Goal: Information Seeking & Learning: Learn about a topic

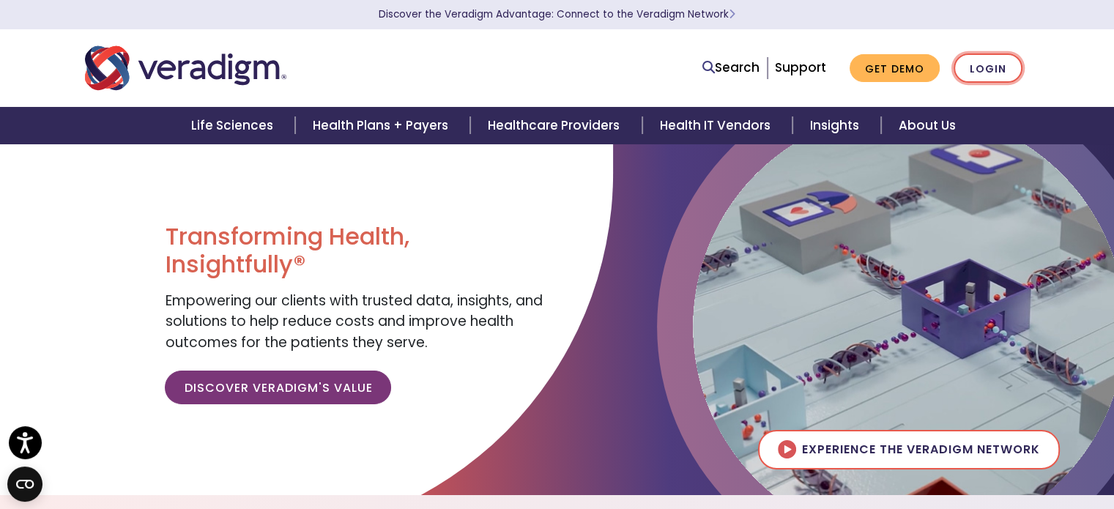
click at [996, 69] on link "Login" at bounding box center [988, 68] width 69 height 30
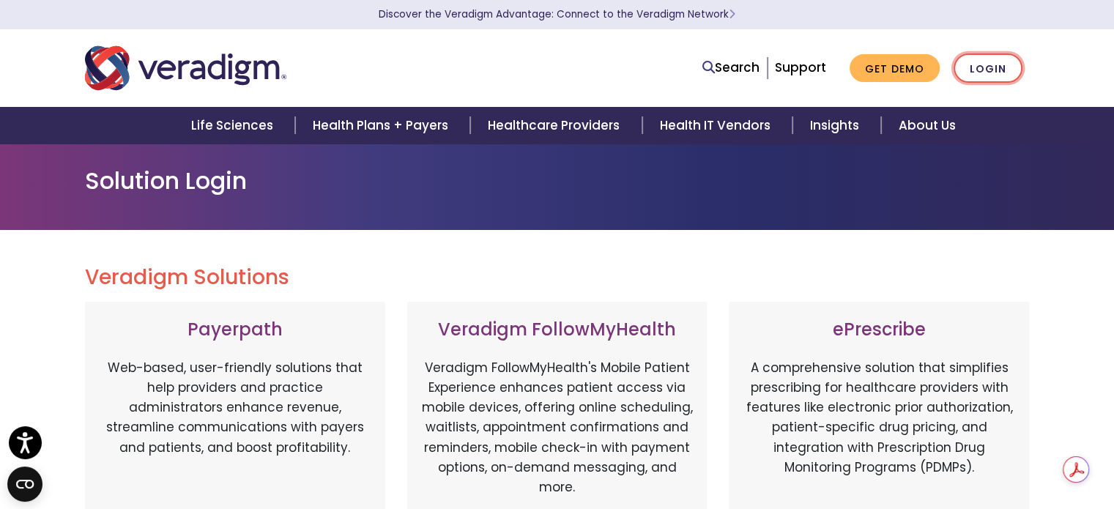
click at [982, 78] on link "Login" at bounding box center [988, 68] width 69 height 30
click at [996, 70] on link "Login" at bounding box center [988, 68] width 69 height 30
click at [990, 66] on link "Login" at bounding box center [988, 68] width 69 height 30
click at [823, 67] on link "Support" at bounding box center [800, 68] width 51 height 18
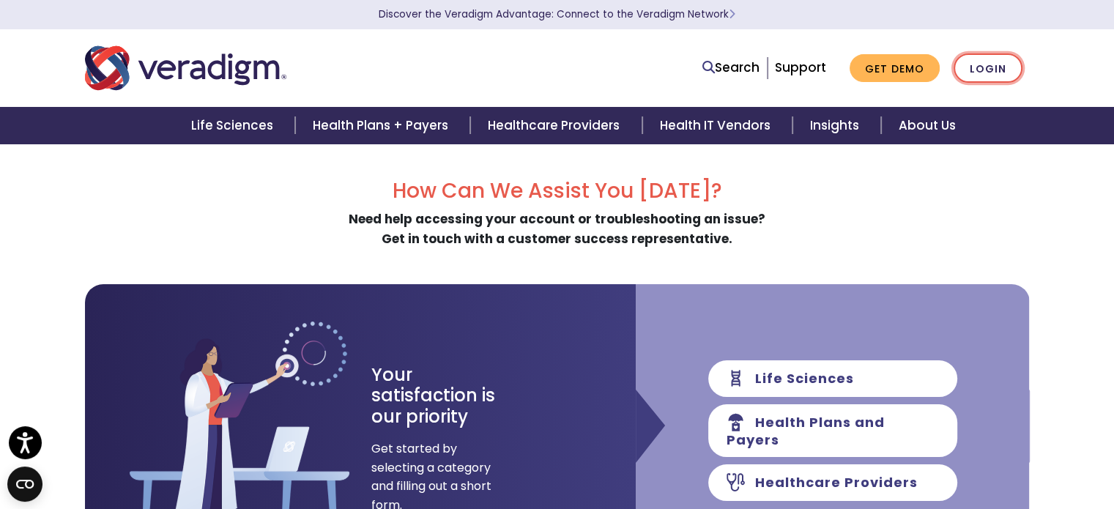
click at [978, 77] on link "Login" at bounding box center [988, 68] width 69 height 30
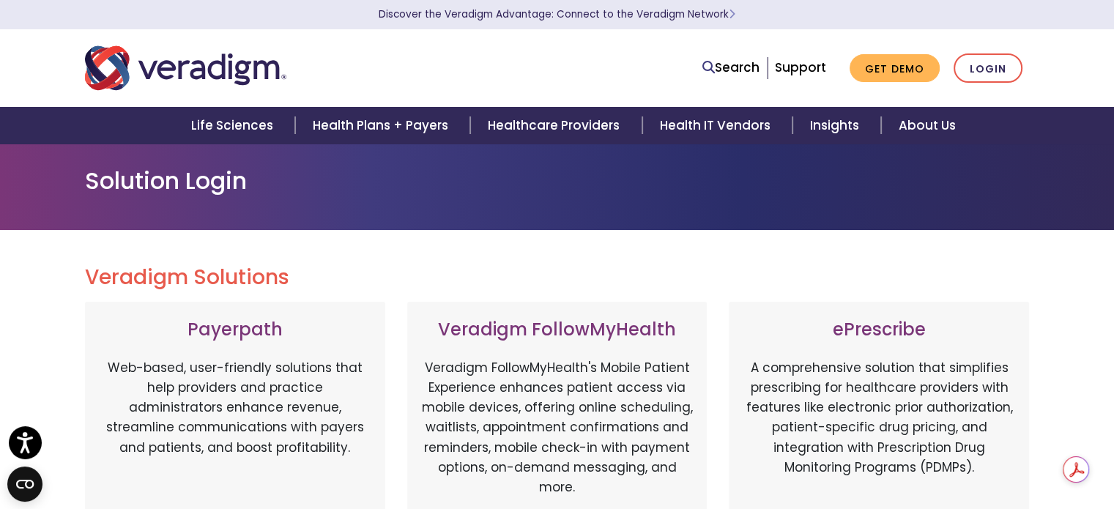
click at [202, 188] on h1 "Solution Login" at bounding box center [557, 181] width 945 height 28
click at [193, 272] on h2 "Veradigm Solutions" at bounding box center [557, 277] width 945 height 25
click at [997, 72] on link "Login" at bounding box center [988, 68] width 69 height 30
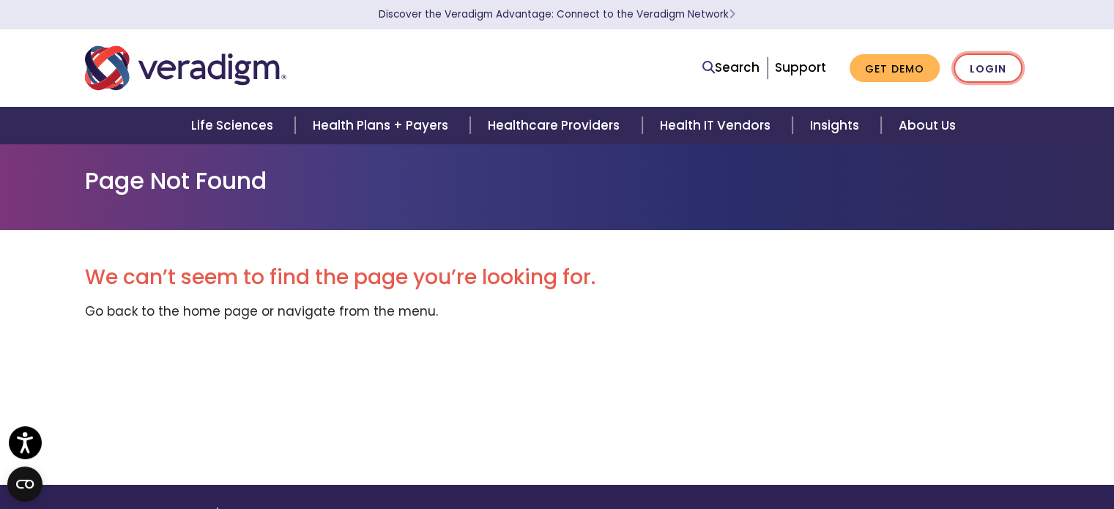
click at [984, 62] on link "Login" at bounding box center [988, 68] width 69 height 30
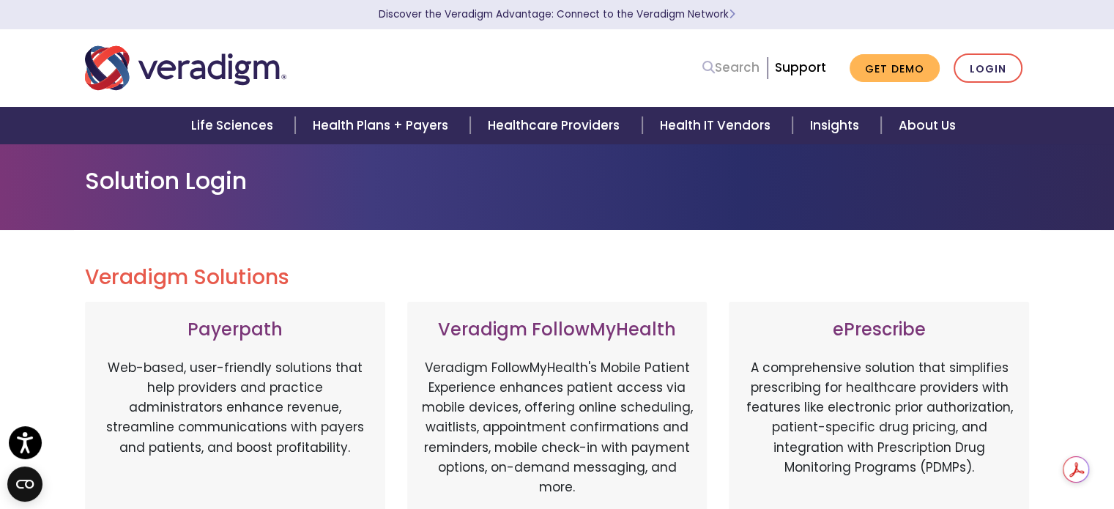
click at [714, 67] on icon at bounding box center [709, 67] width 12 height 12
click at [714, 67] on input "Search" at bounding box center [694, 68] width 132 height 28
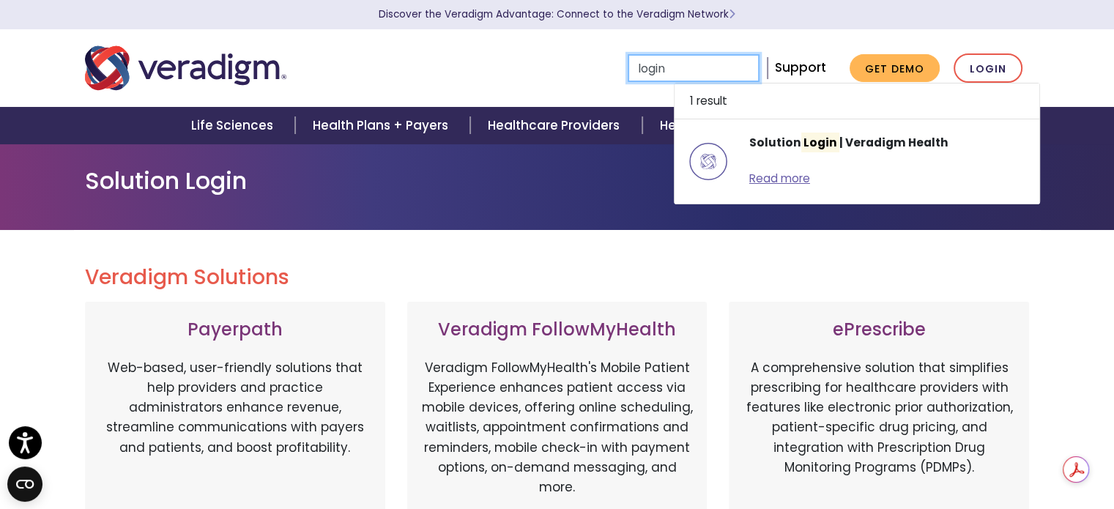
type input "login"
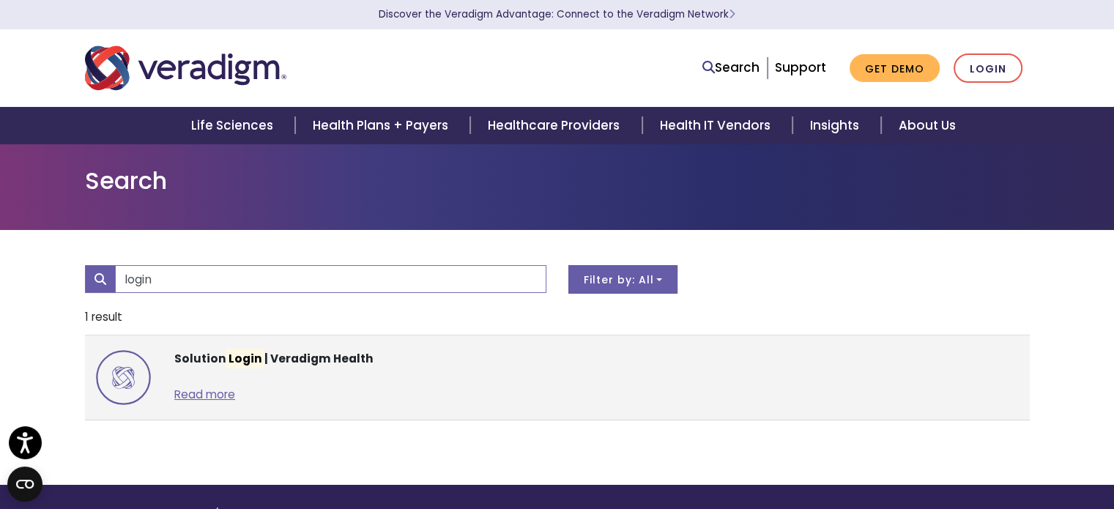
click at [243, 357] on mark "Login" at bounding box center [245, 359] width 38 height 20
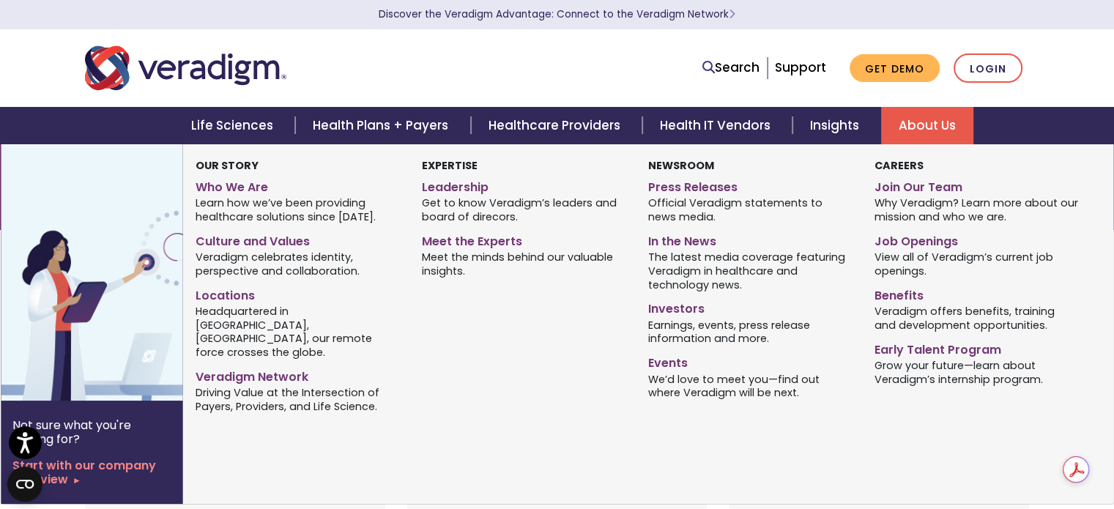
click at [925, 122] on link "About Us" at bounding box center [927, 125] width 92 height 37
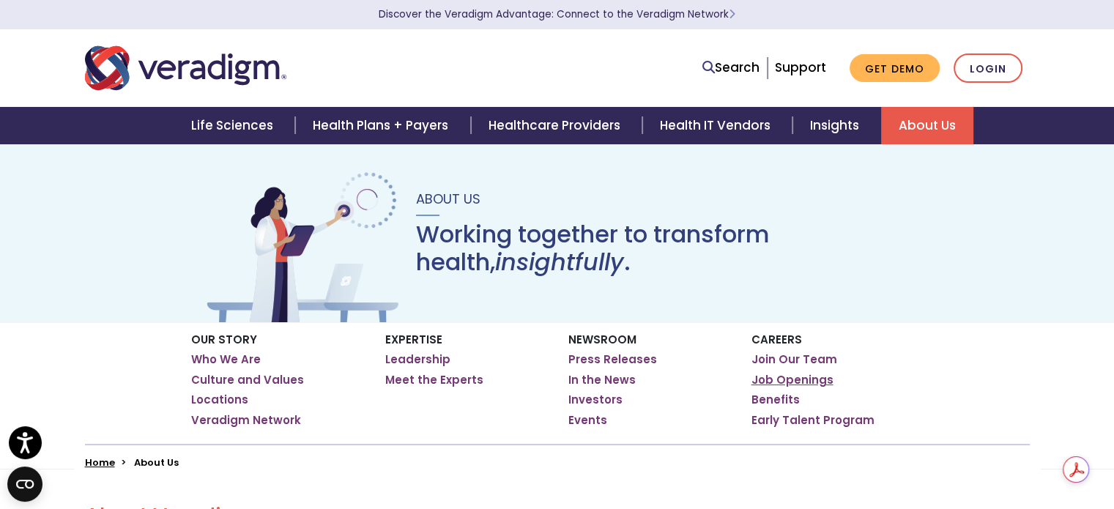
click at [782, 386] on link "Job Openings" at bounding box center [793, 380] width 82 height 15
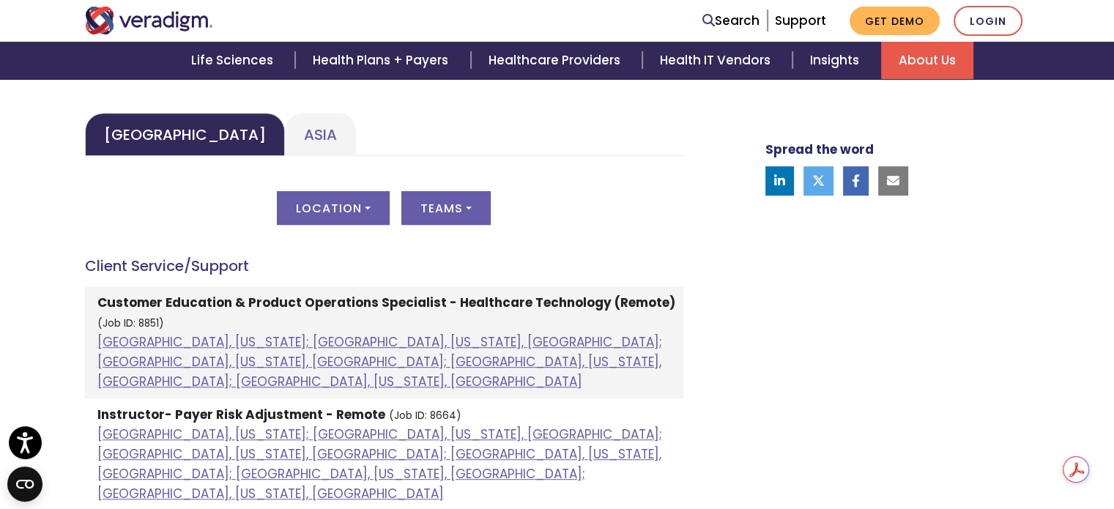
scroll to position [820, 0]
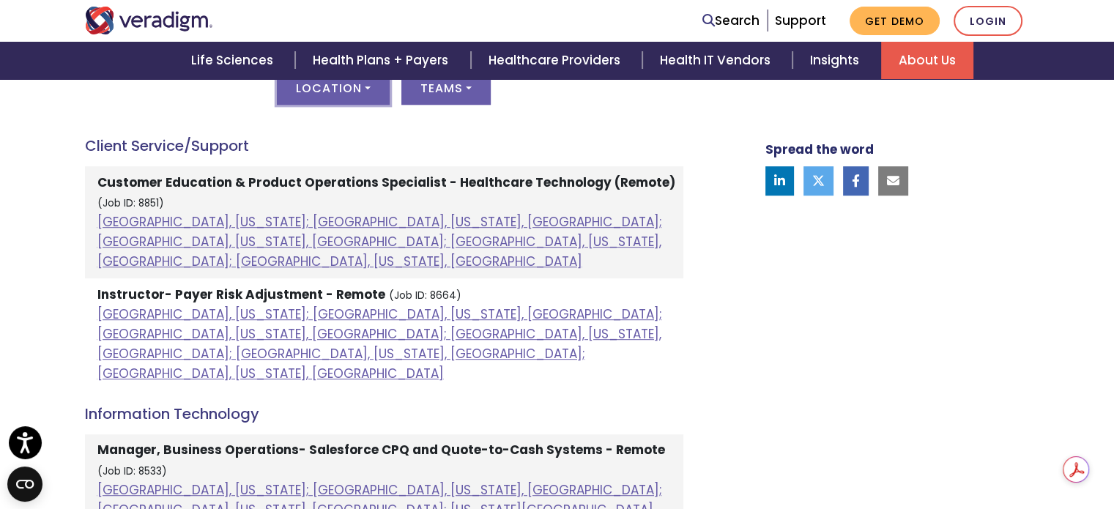
click at [372, 90] on button "Location" at bounding box center [333, 88] width 113 height 34
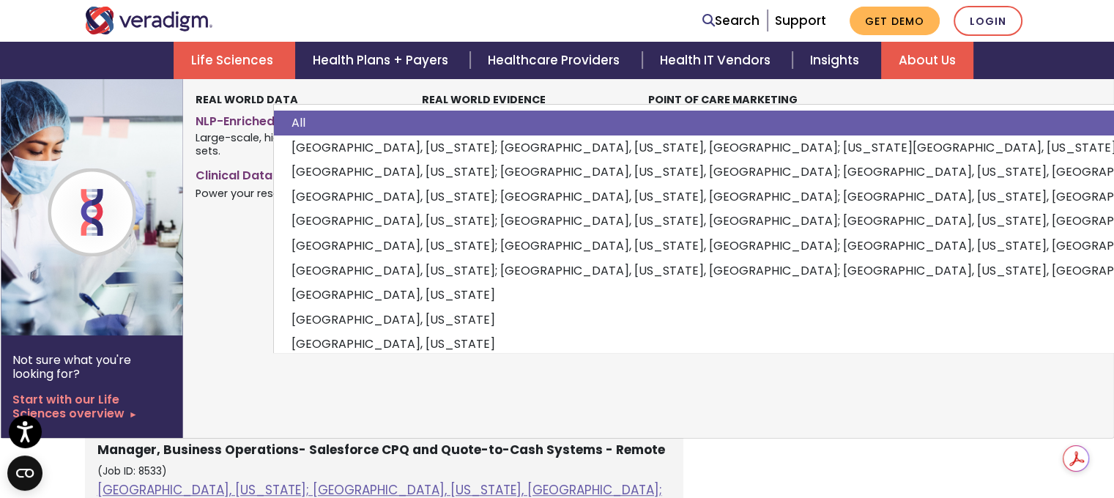
click at [215, 78] on li "Life Sciences Not sure what you're looking for? Start with our Life Sciences ov…" at bounding box center [235, 60] width 122 height 37
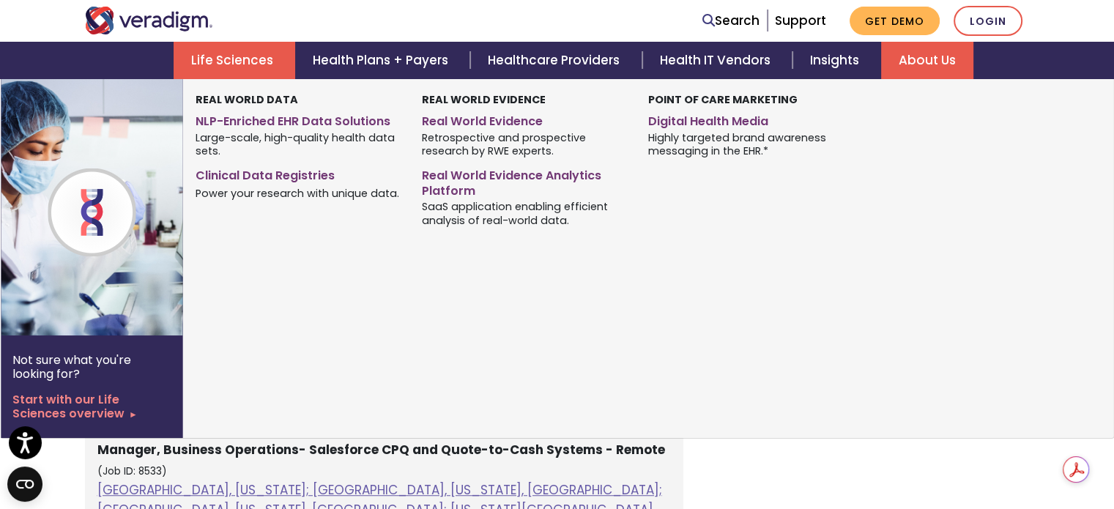
click at [756, 330] on div "Real World Data NLP-Enriched EHR Data Solutions Large-scale, high-quality healt…" at bounding box center [636, 259] width 909 height 360
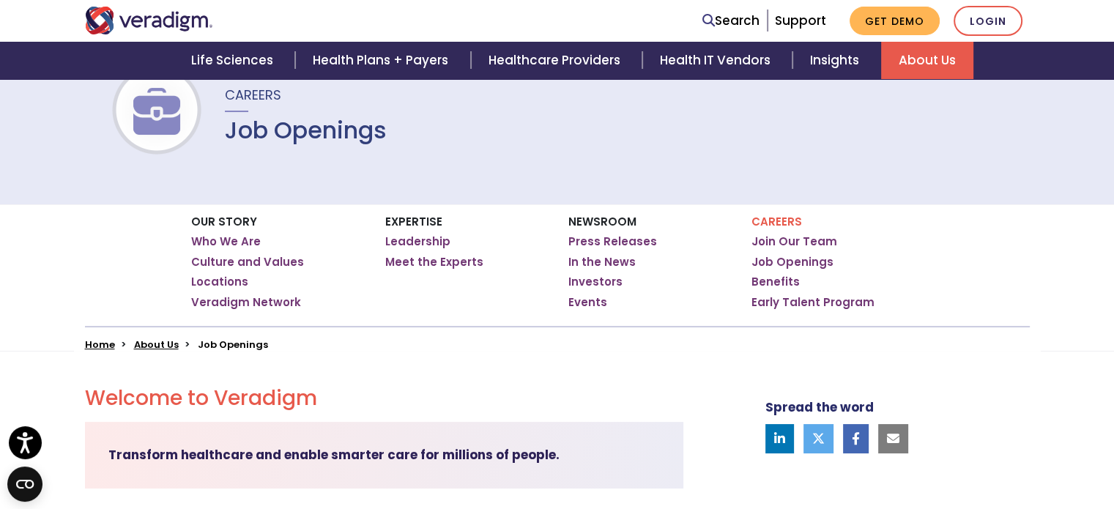
scroll to position [117, 0]
click at [809, 260] on link "Job Openings" at bounding box center [793, 263] width 82 height 15
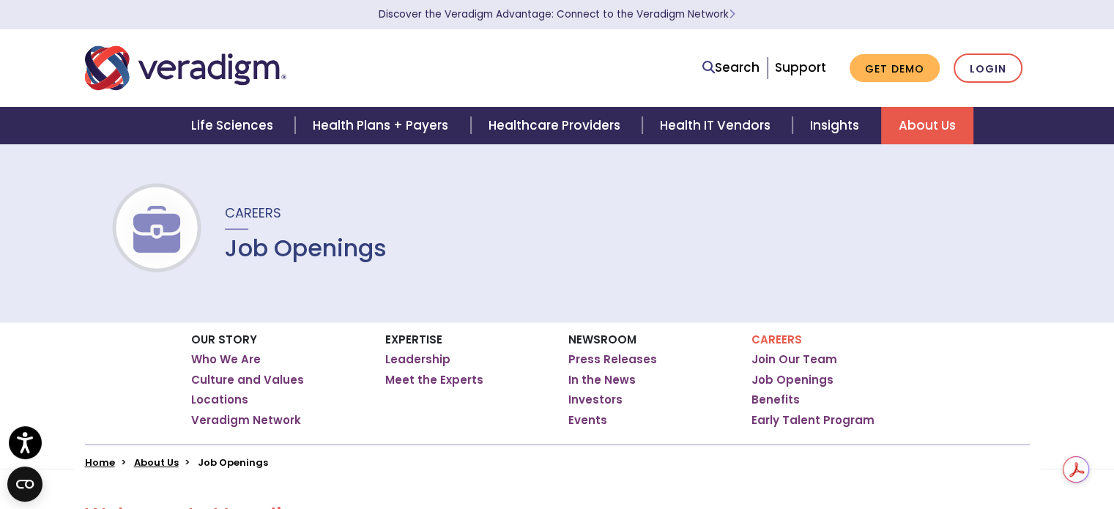
click at [782, 338] on p "Careers" at bounding box center [838, 339] width 172 height 13
click at [797, 359] on link "Join Our Team" at bounding box center [795, 359] width 86 height 15
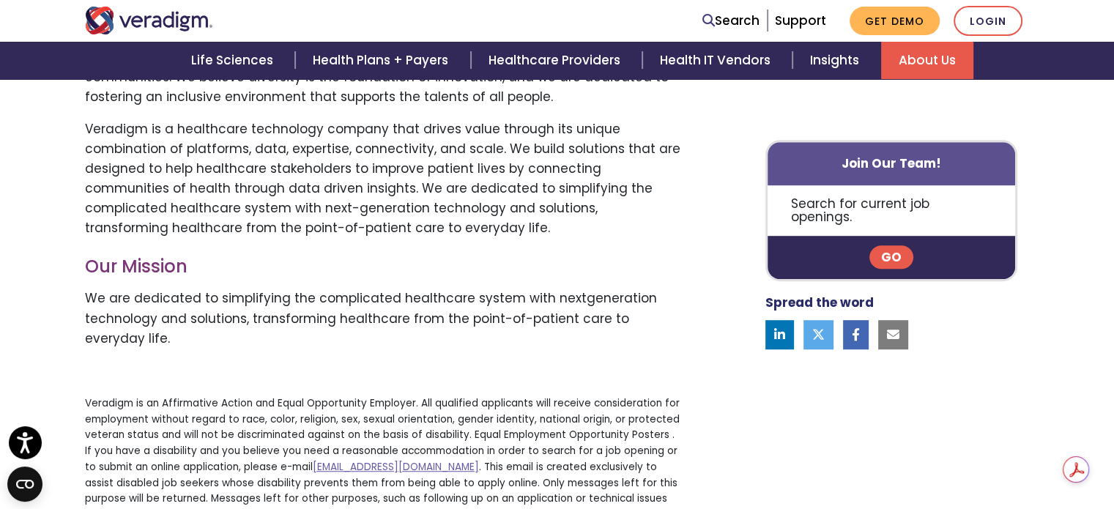
scroll to position [820, 0]
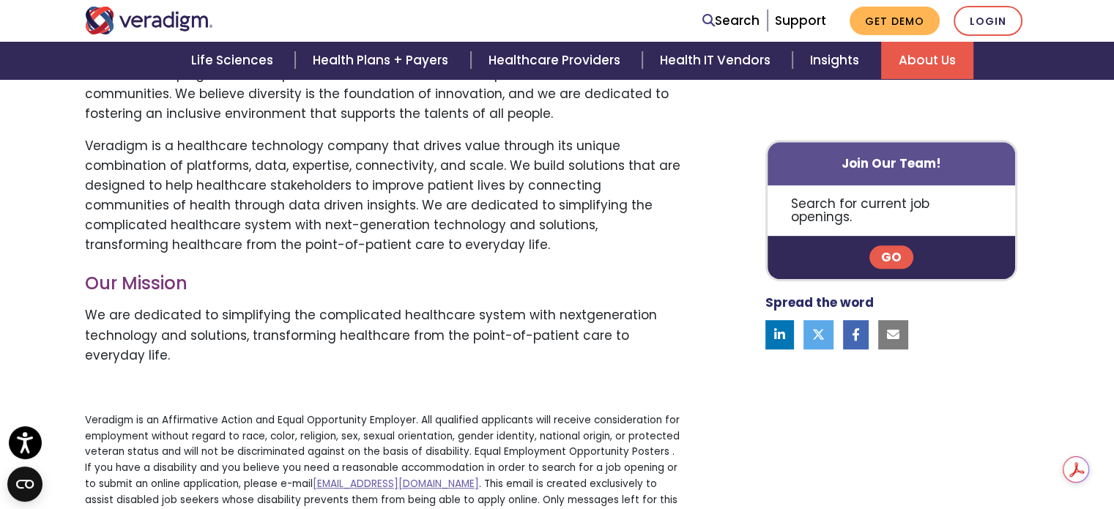
click at [885, 246] on link "Go" at bounding box center [892, 257] width 44 height 23
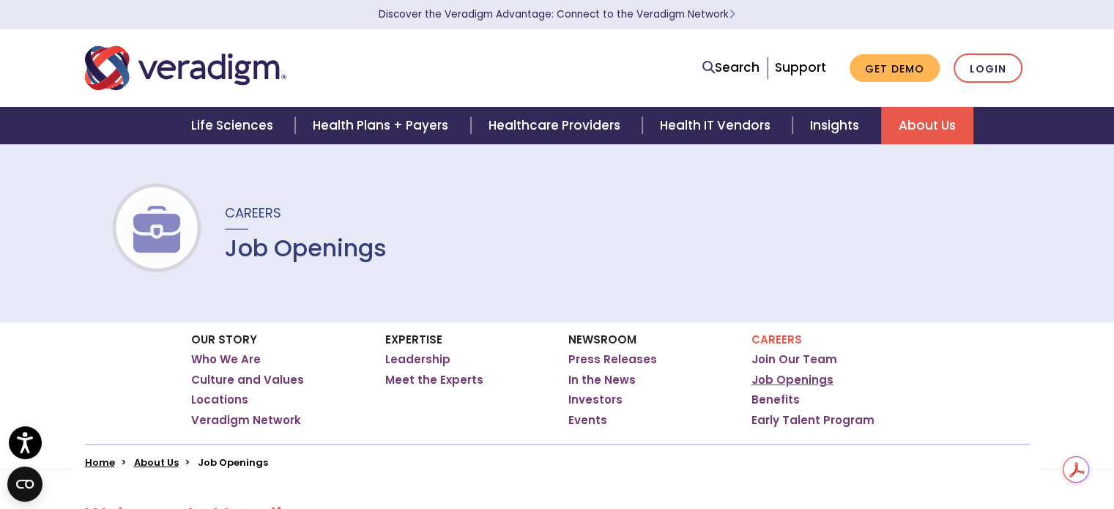
click at [790, 382] on link "Job Openings" at bounding box center [793, 380] width 82 height 15
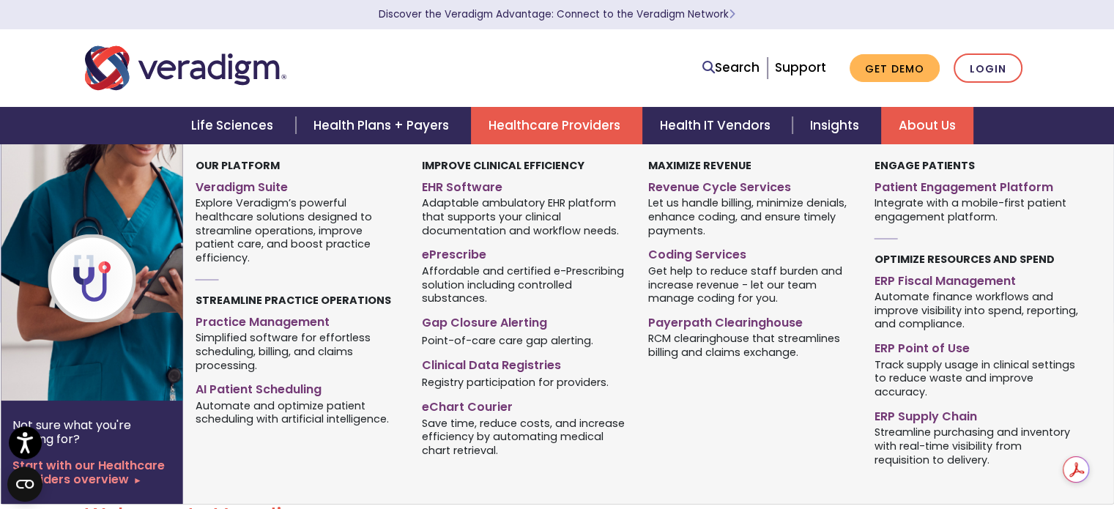
click at [603, 127] on link "Healthcare Providers" at bounding box center [556, 125] width 171 height 37
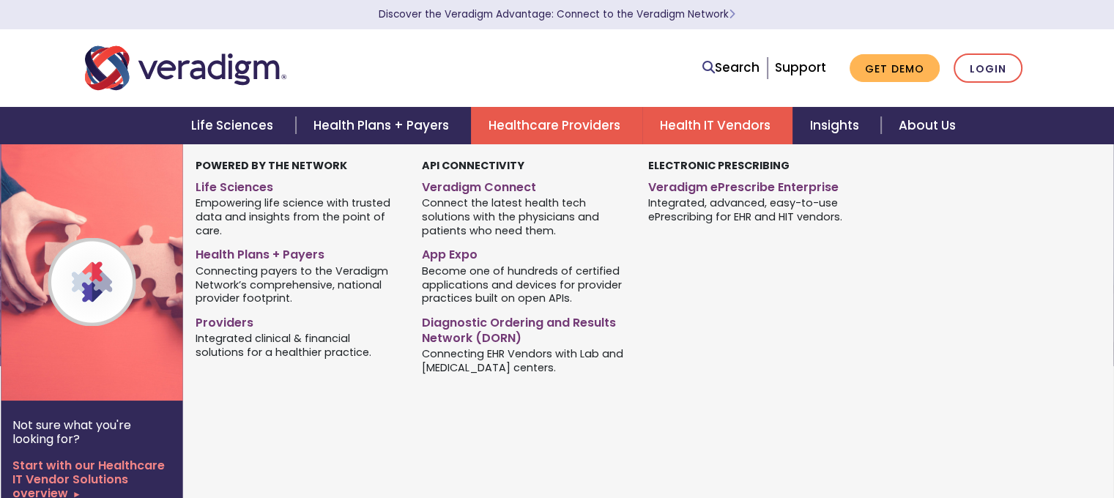
click at [716, 125] on link "Health IT Vendors" at bounding box center [717, 125] width 150 height 37
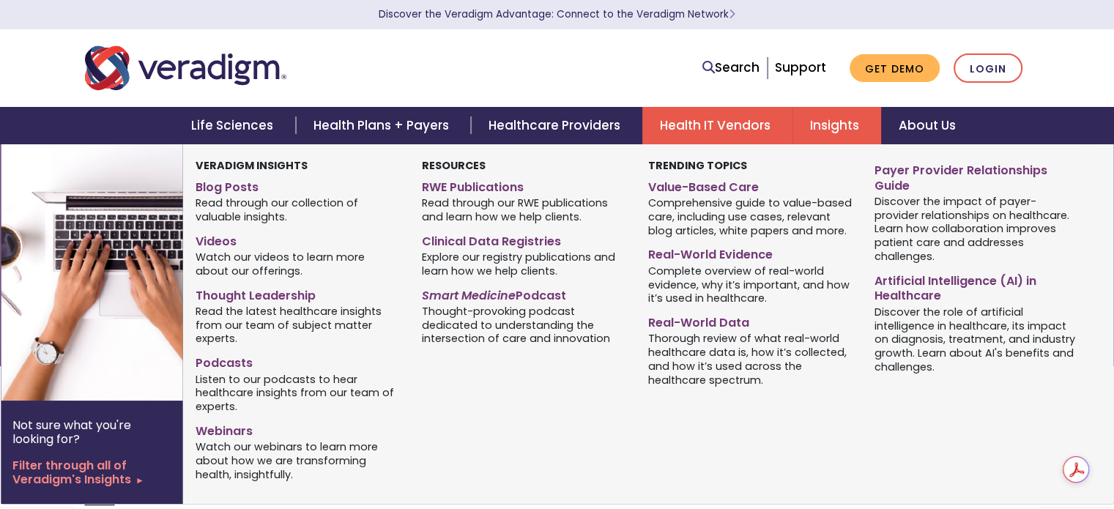
click at [835, 136] on link "Insights" at bounding box center [837, 125] width 89 height 37
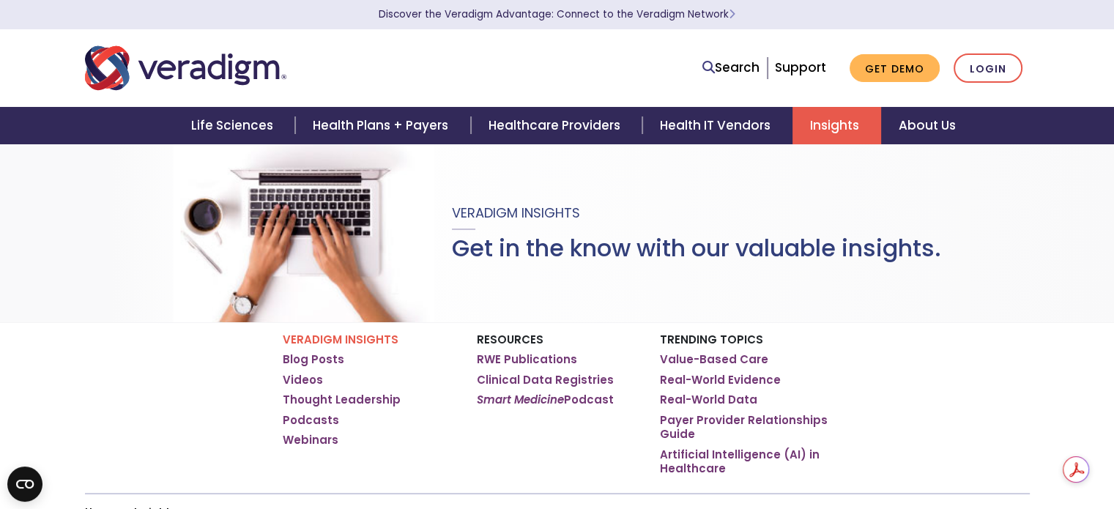
click at [812, 76] on li "Support" at bounding box center [800, 68] width 51 height 20
click at [737, 64] on link "Search" at bounding box center [731, 68] width 57 height 20
click at [895, 66] on link "Get Demo" at bounding box center [895, 68] width 90 height 29
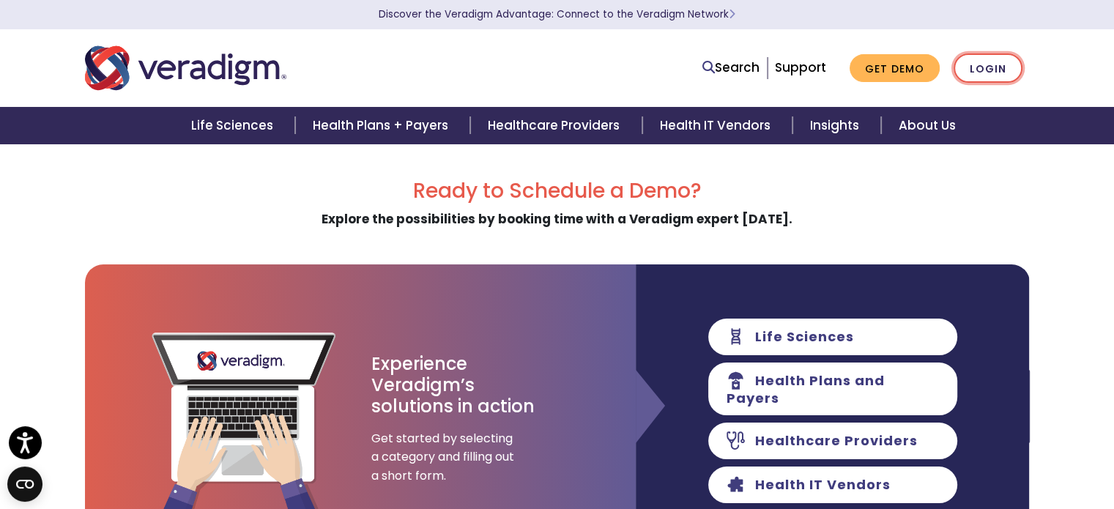
click at [966, 75] on link "Login" at bounding box center [988, 68] width 69 height 30
